Goal: Task Accomplishment & Management: Complete application form

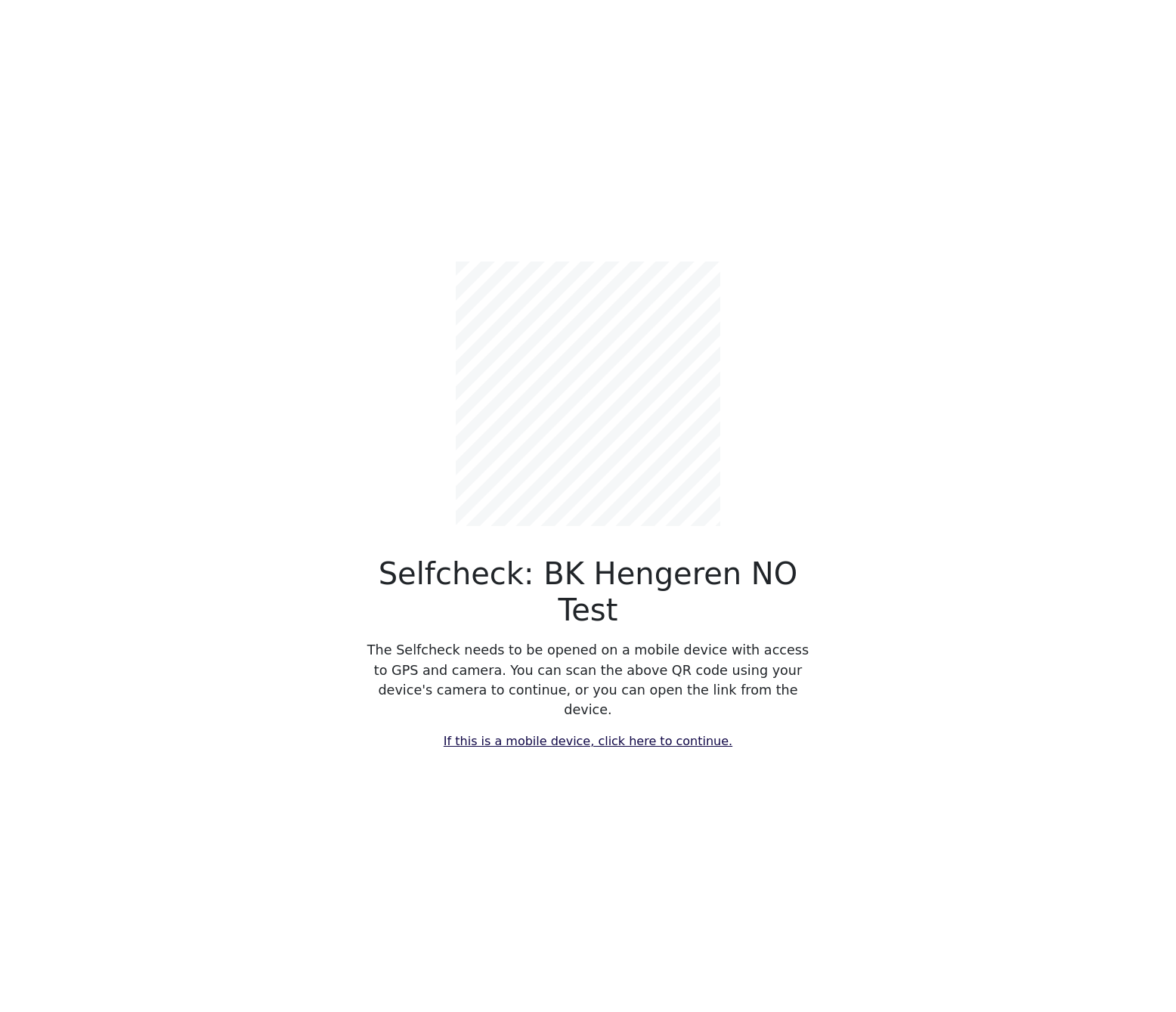
click at [581, 734] on link "If this is a mobile device, click here to continue." at bounding box center [588, 741] width 289 height 14
select select "4788"
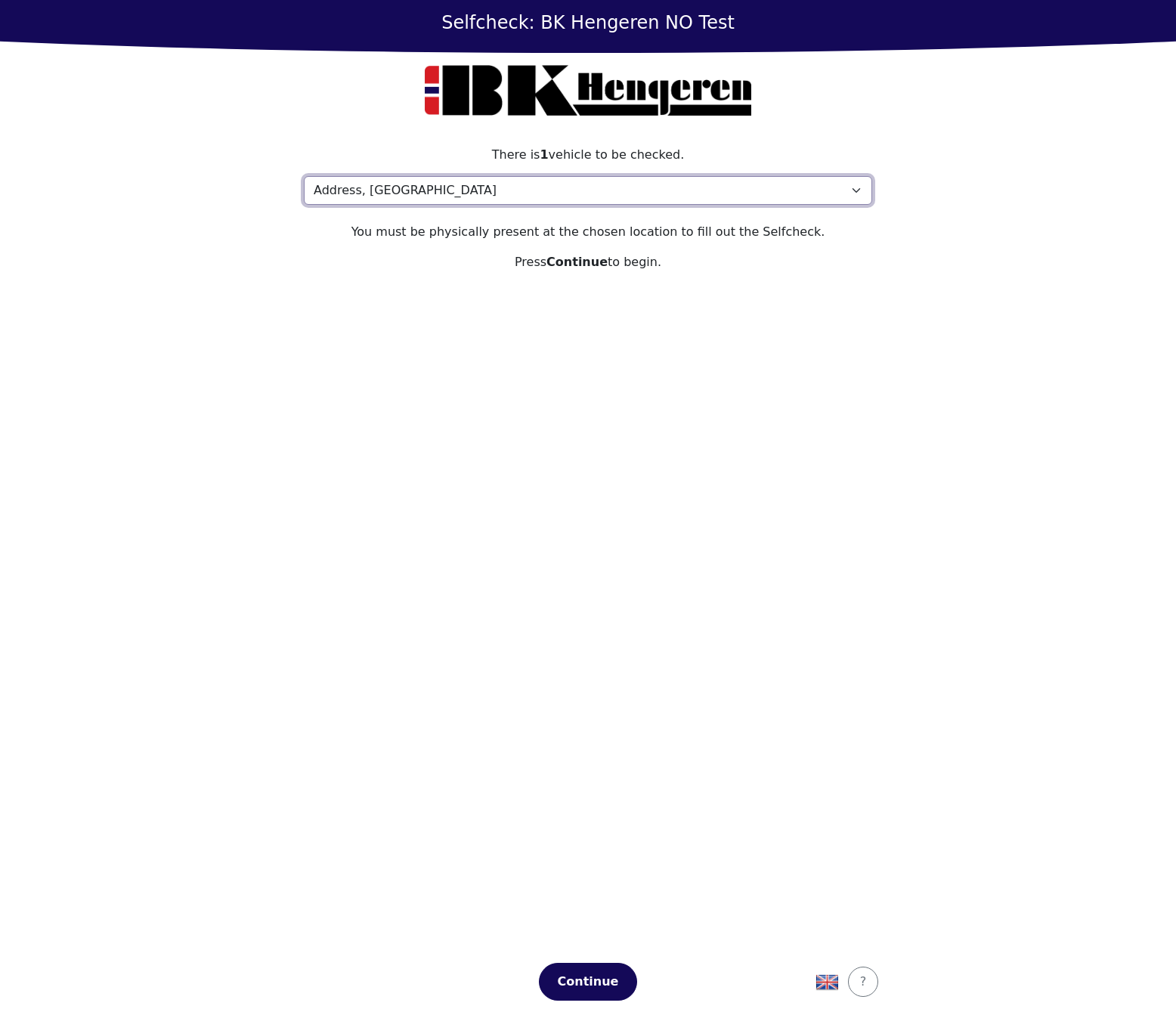
click at [612, 196] on select "Please select your location Address, [STREET_ADDRESS] My location isn't listed" at bounding box center [588, 190] width 568 height 28
click at [580, 772] on section "There is 1 vehicle to be checked. Please select your location Address, [STREET_…" at bounding box center [588, 540] width 605 height 824
click at [566, 980] on div "Continue" at bounding box center [588, 982] width 66 height 18
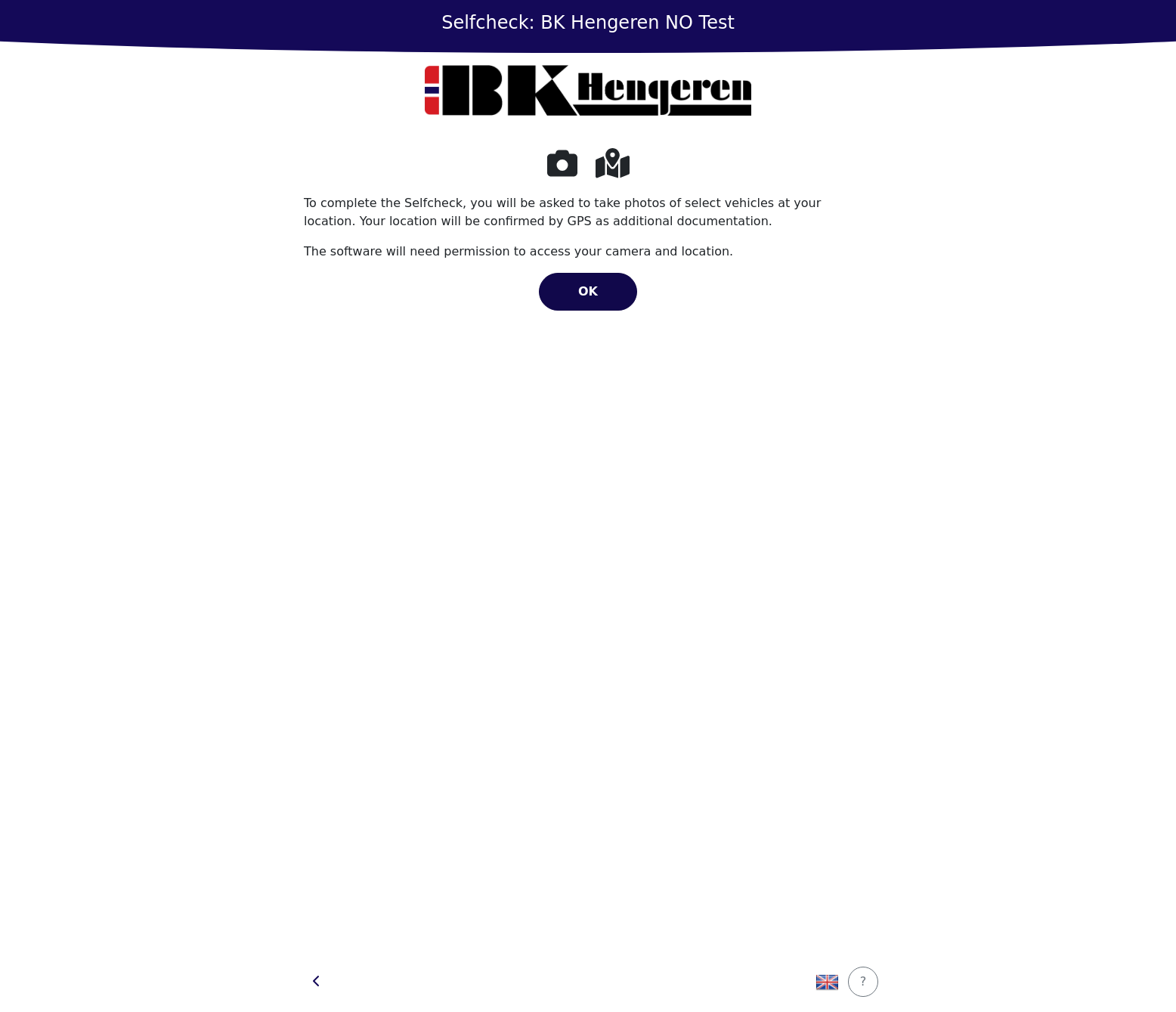
click at [609, 300] on button "OK" at bounding box center [588, 291] width 98 height 38
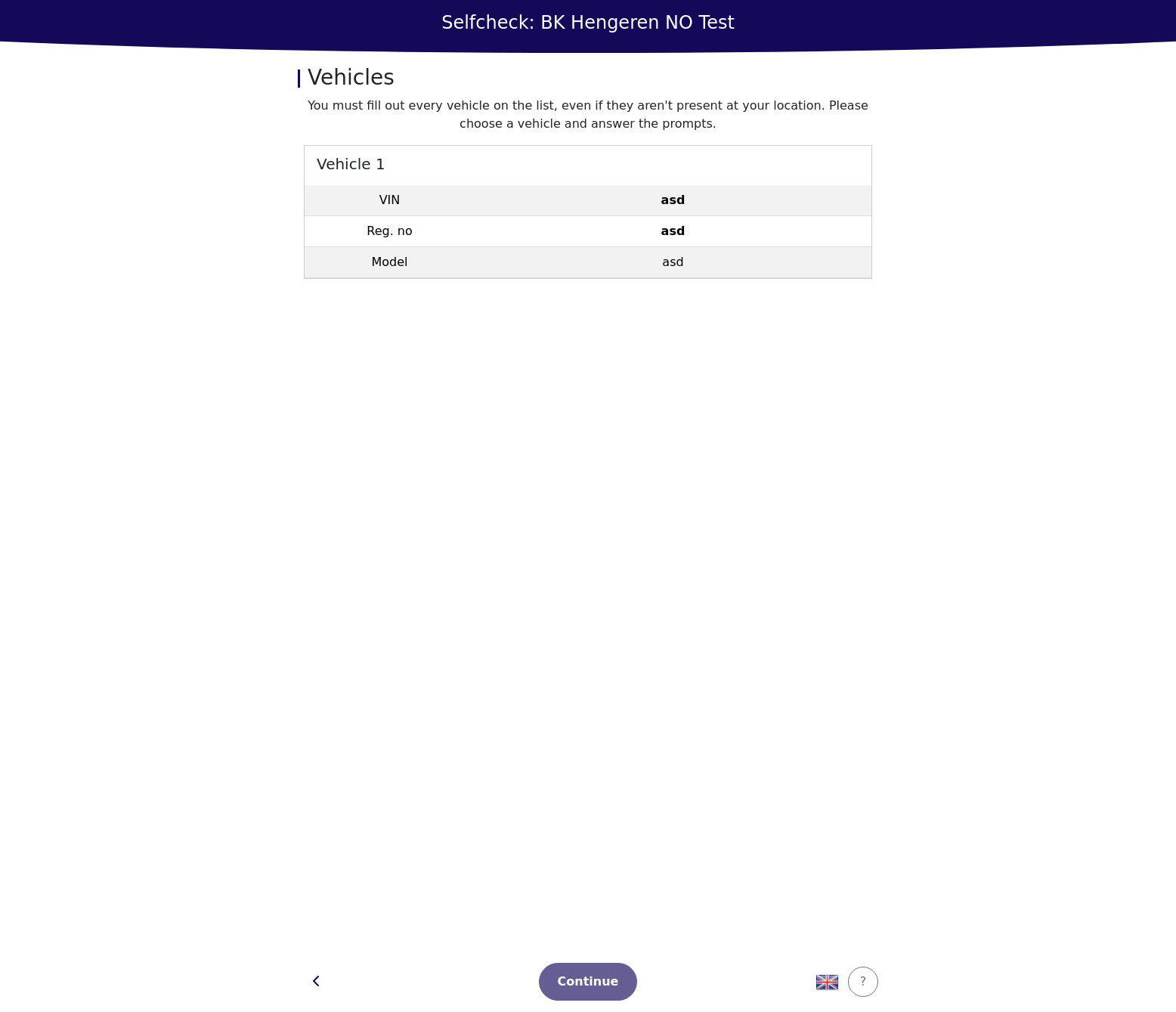
click at [655, 241] on td "asd" at bounding box center [673, 231] width 397 height 31
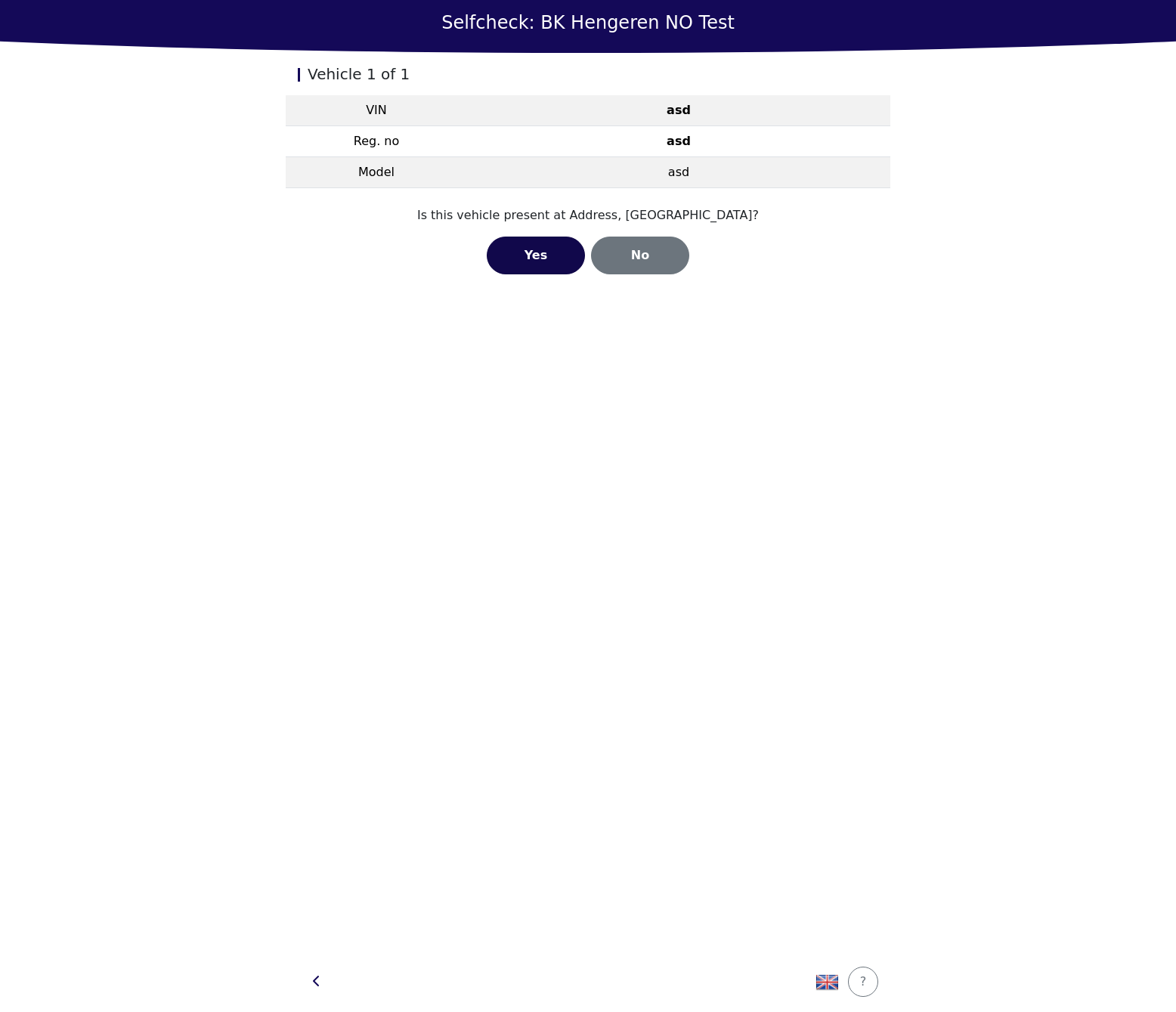
click at [517, 254] on div "Yes" at bounding box center [536, 255] width 66 height 18
click at [566, 250] on div "Open Camera" at bounding box center [588, 251] width 84 height 18
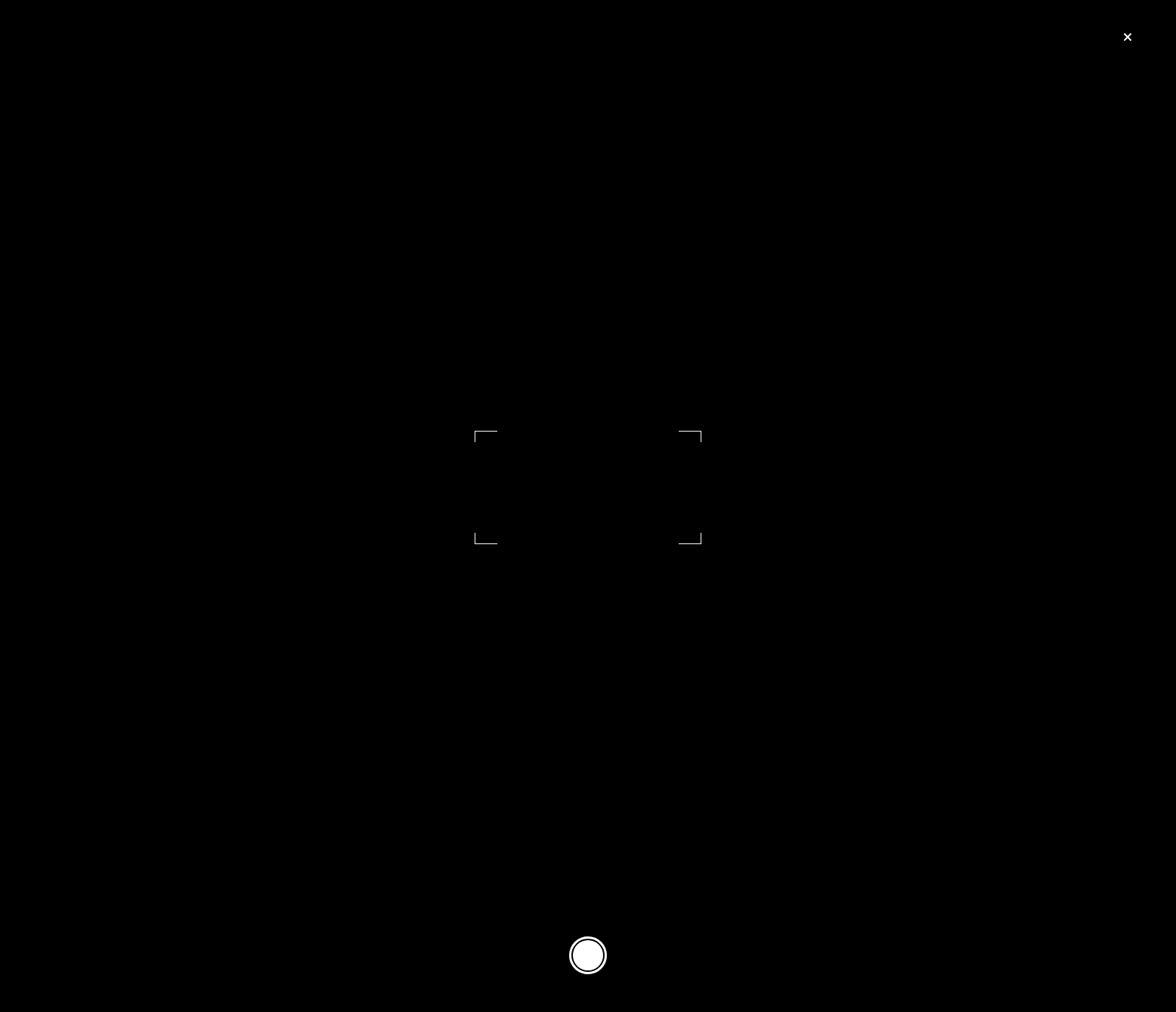
click at [1124, 35] on icon "button" at bounding box center [1127, 37] width 9 height 12
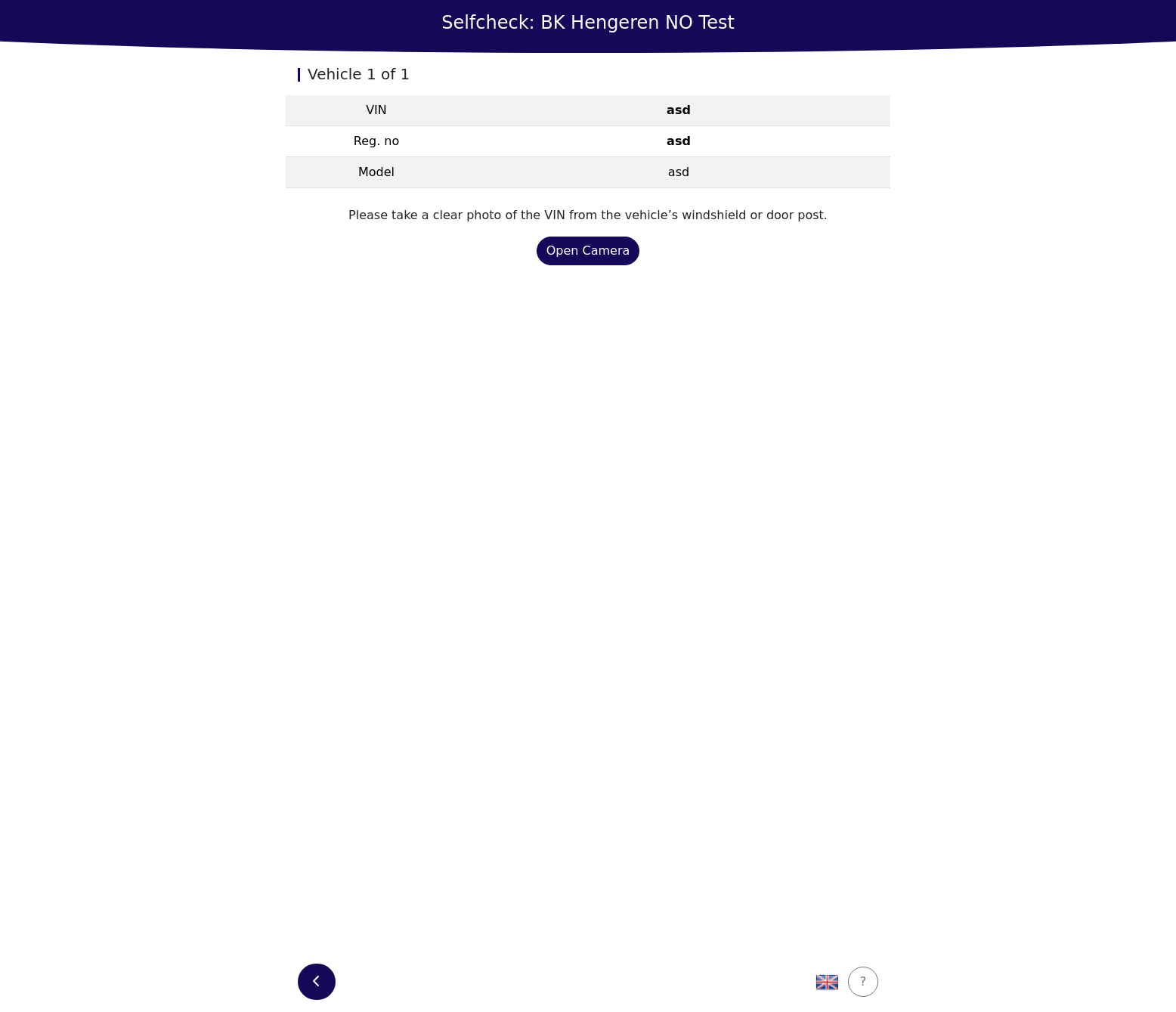
click at [317, 997] on button "button" at bounding box center [316, 982] width 38 height 36
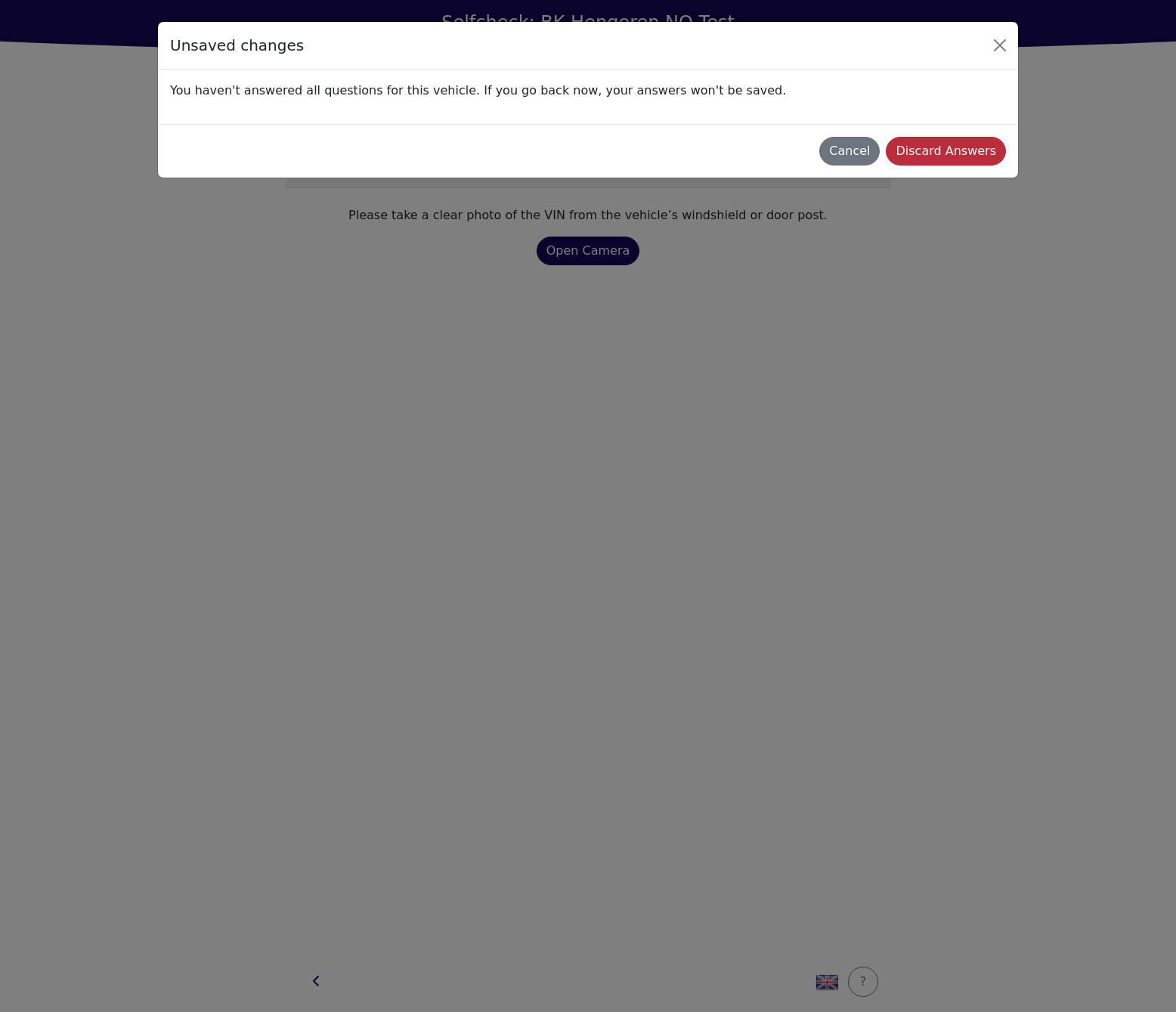
click at [937, 150] on div "Discard Answers" at bounding box center [946, 152] width 100 height 18
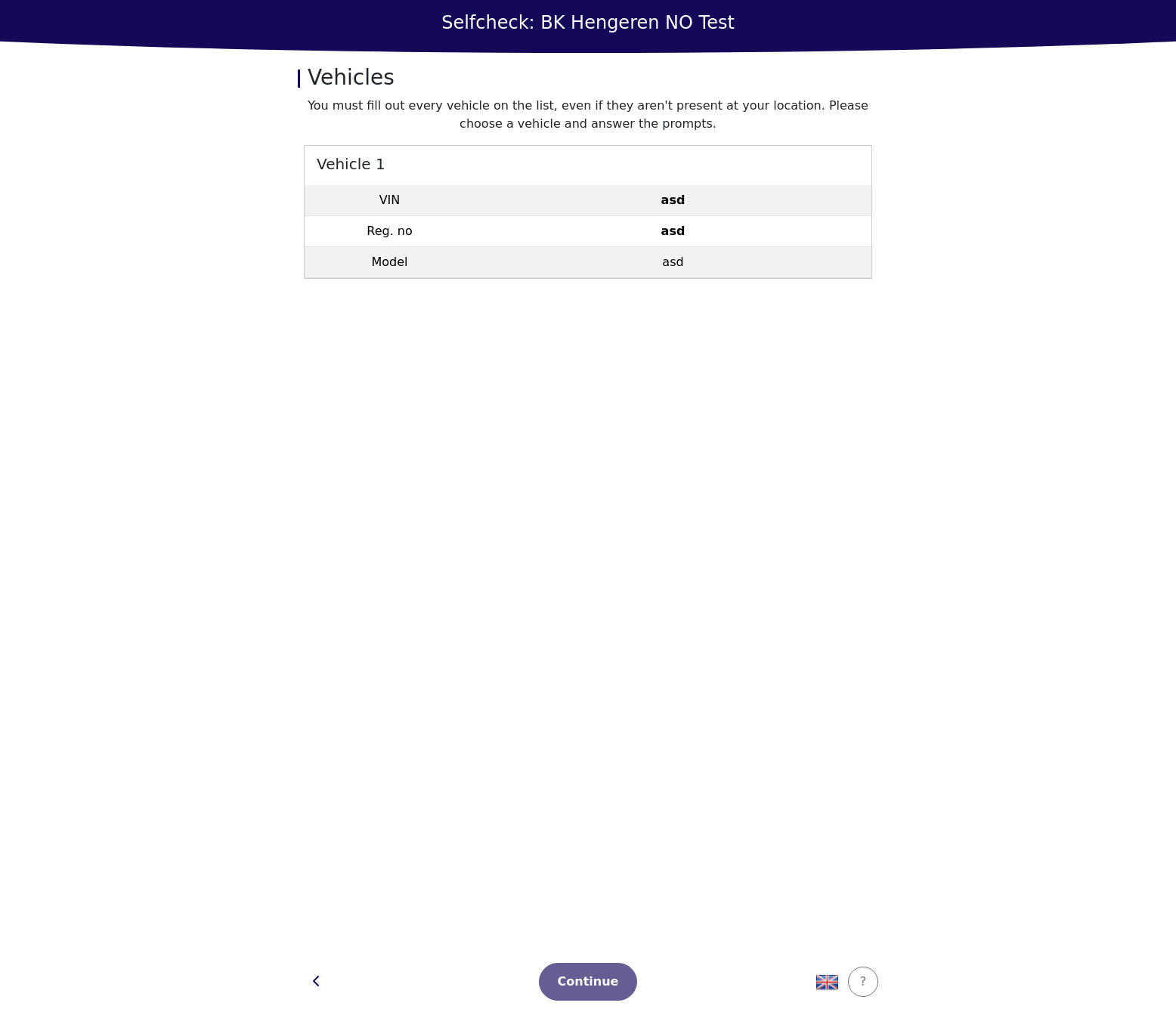
click at [583, 271] on td "asd" at bounding box center [673, 262] width 397 height 31
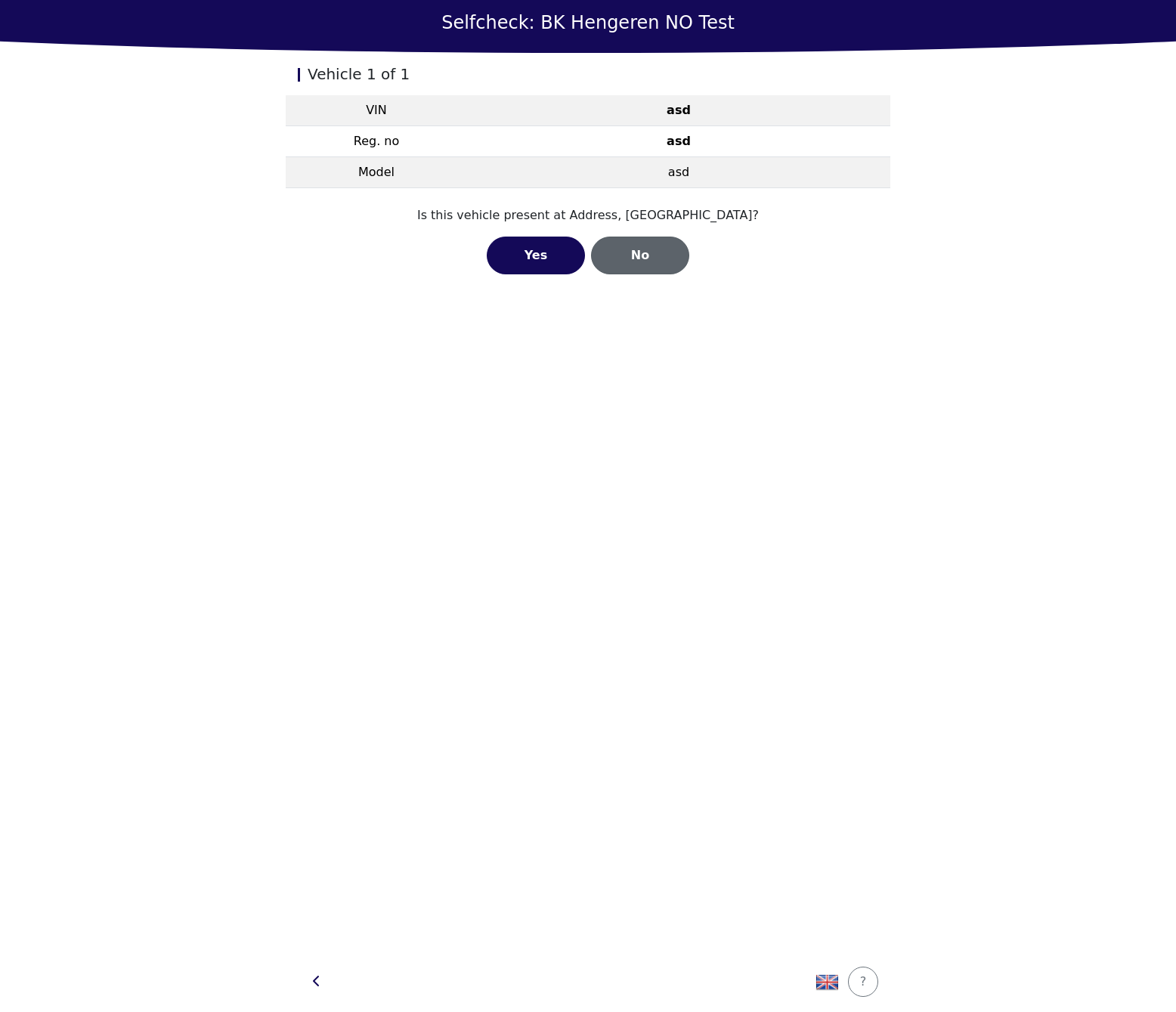
click at [621, 255] on div "No" at bounding box center [639, 255] width 66 height 18
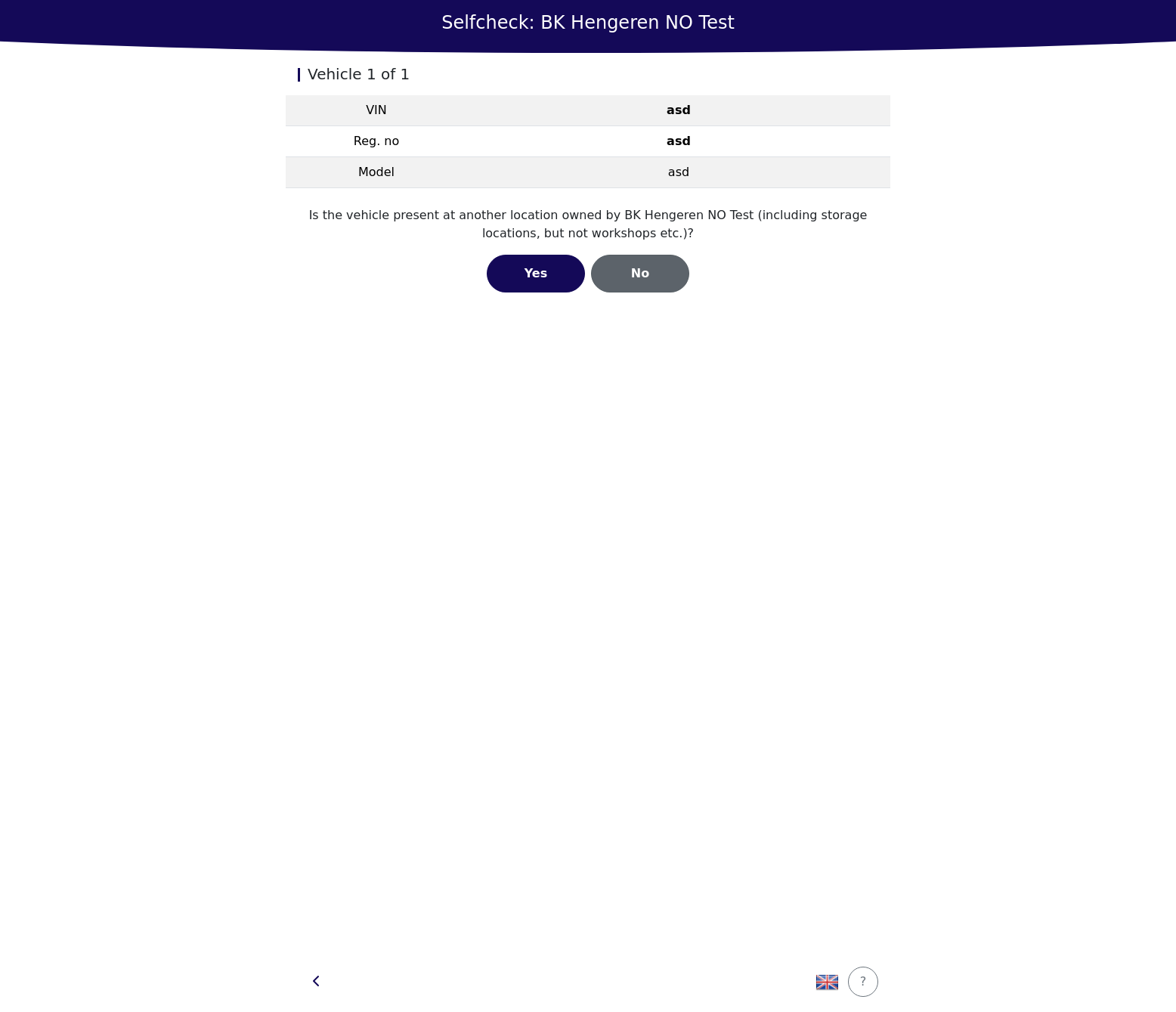
click at [646, 265] on div "No" at bounding box center [639, 274] width 66 height 18
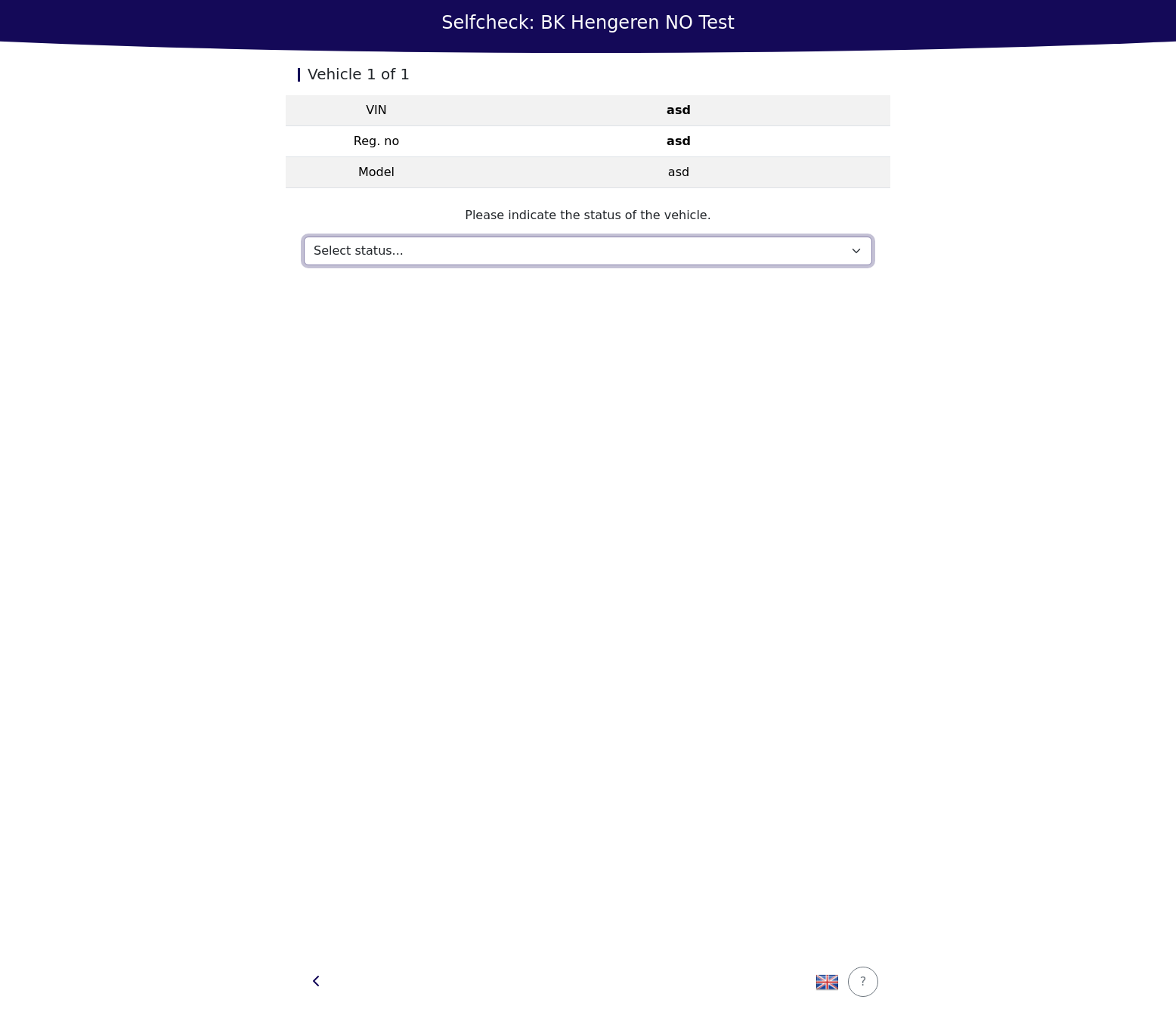
click at [640, 250] on select "Select status... Maintenance Sold and delivered Not received In test drive Miss…" at bounding box center [588, 251] width 568 height 28
select select "553"
click at [304, 237] on select "Select status... Maintenance Sold and delivered Not received In test drive Miss…" at bounding box center [588, 251] width 568 height 28
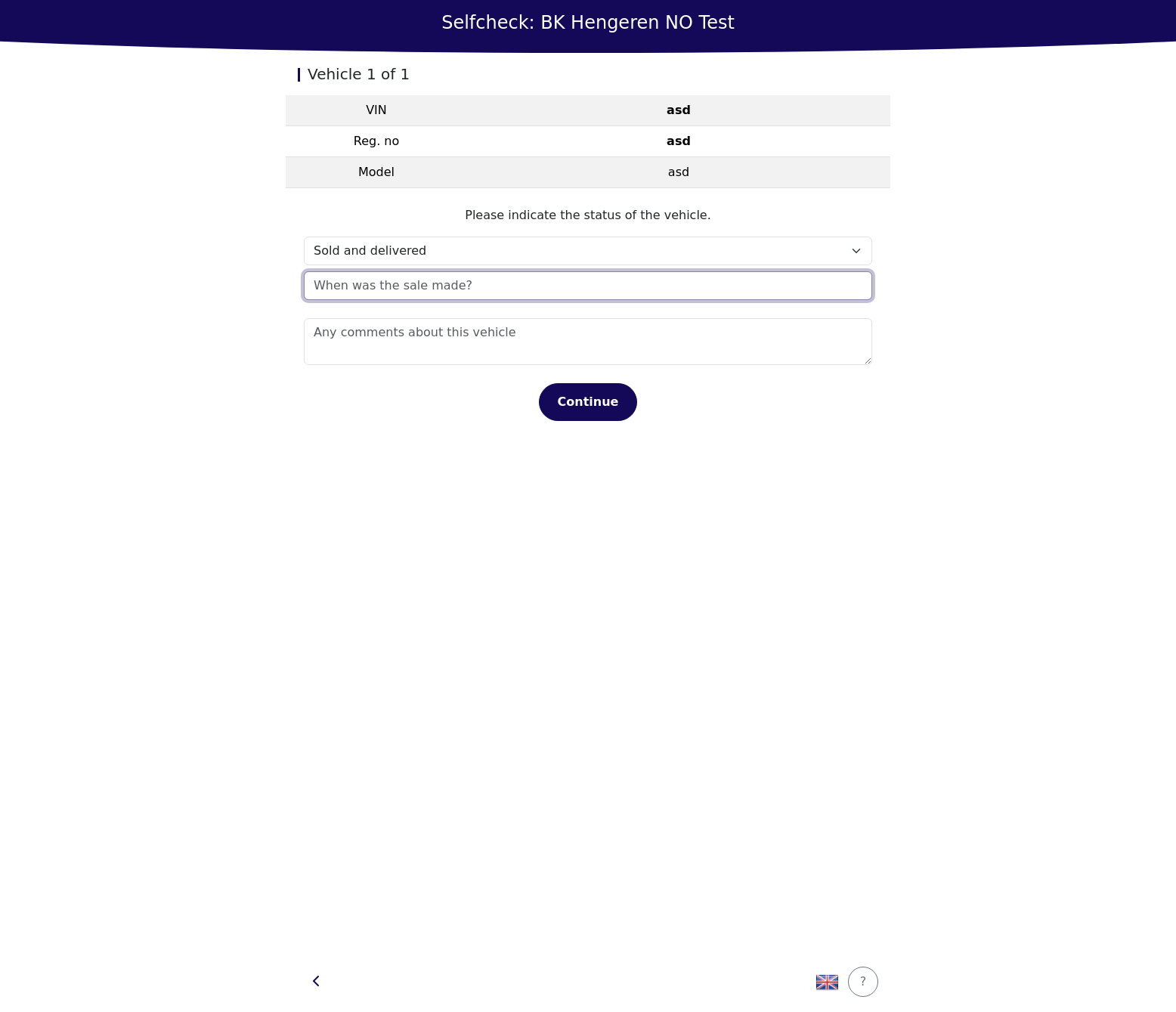
click at [370, 292] on div "x [DATE] - [DATE] 2020 2021 2022 2023 2024 2025 2026 2027 2028 2029 [DATE] Feb …" at bounding box center [588, 285] width 568 height 28
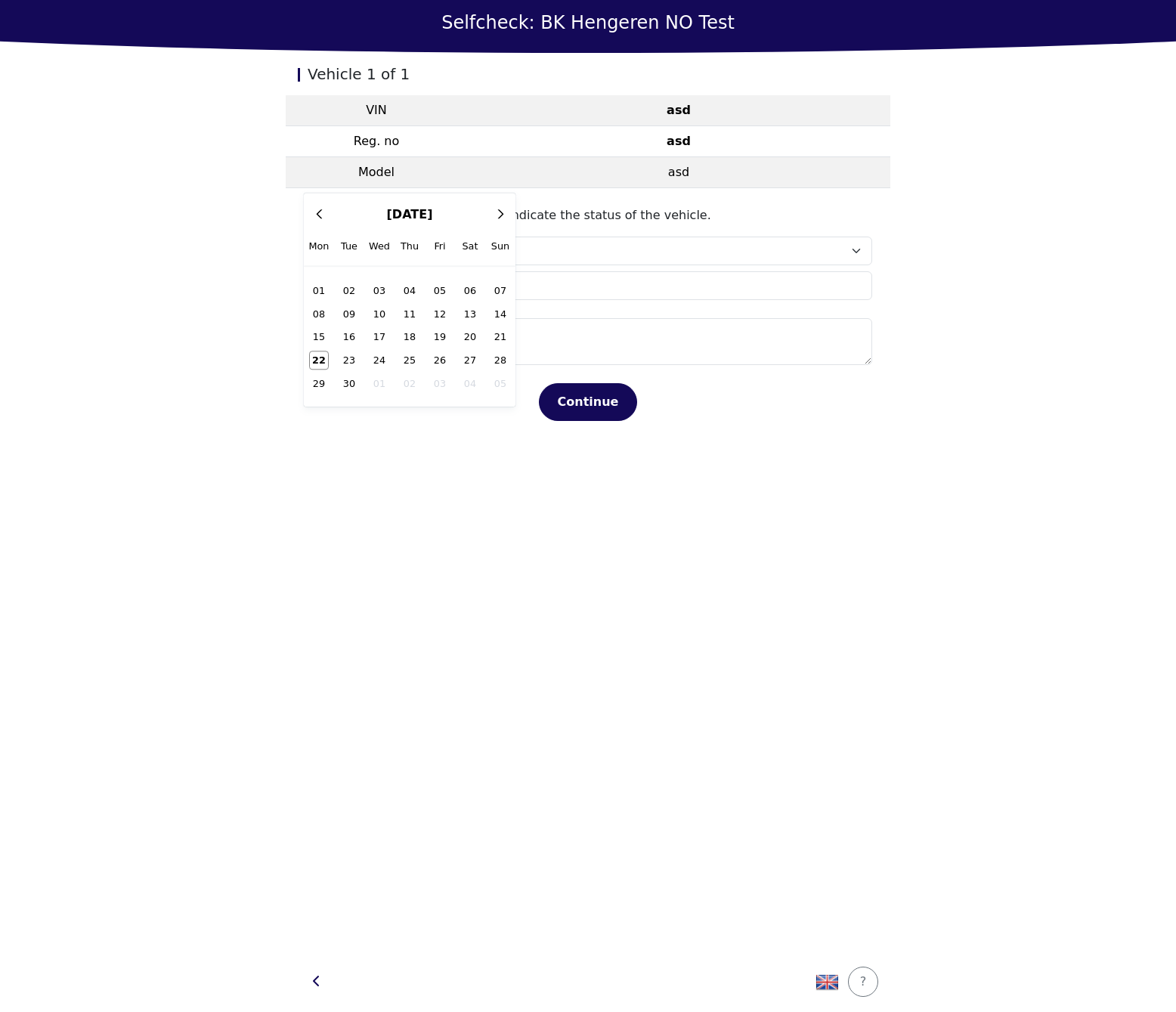
click at [567, 704] on div "Vehicle 1 of 1 VIN asd Reg. no asd Model asd Please indicate the status of the …" at bounding box center [588, 502] width 605 height 899
